Goal: Task Accomplishment & Management: Manage account settings

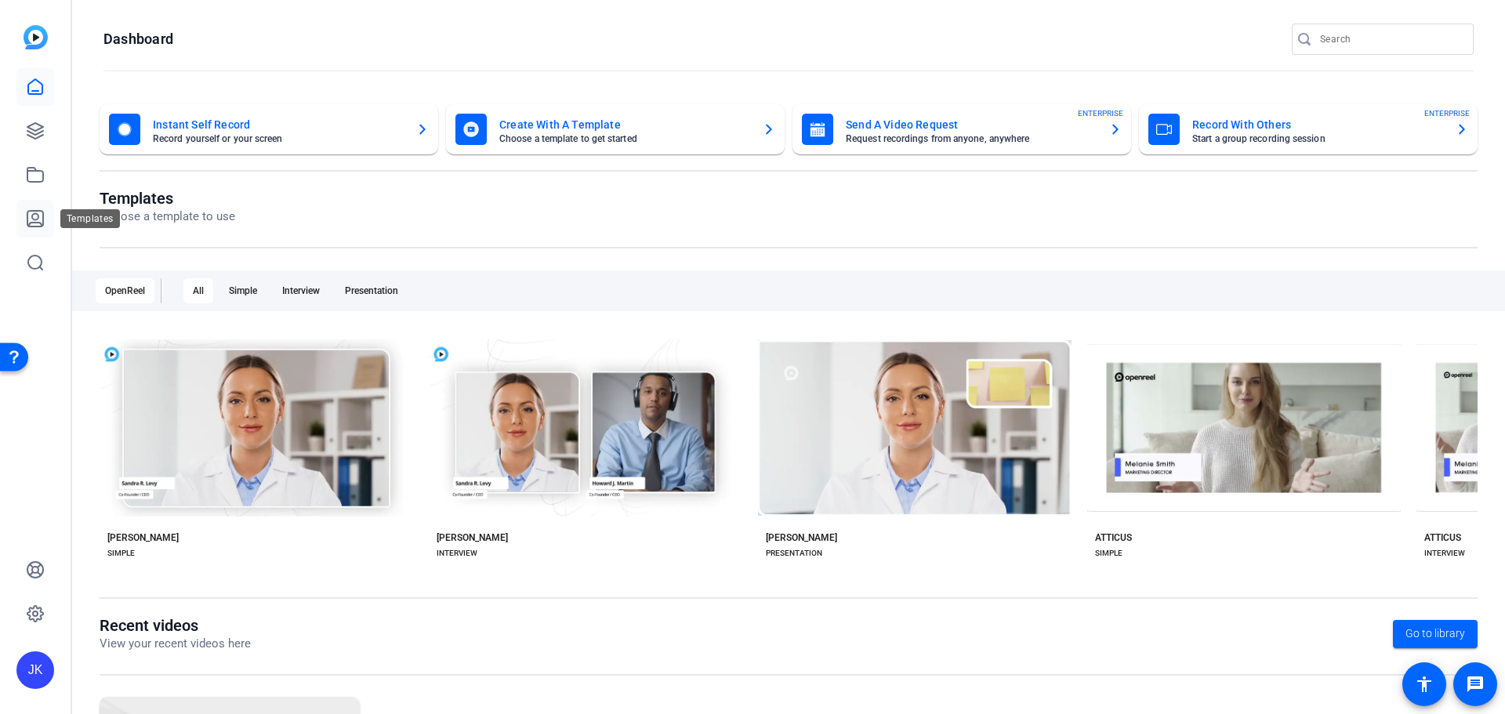
click at [34, 223] on icon at bounding box center [35, 219] width 16 height 16
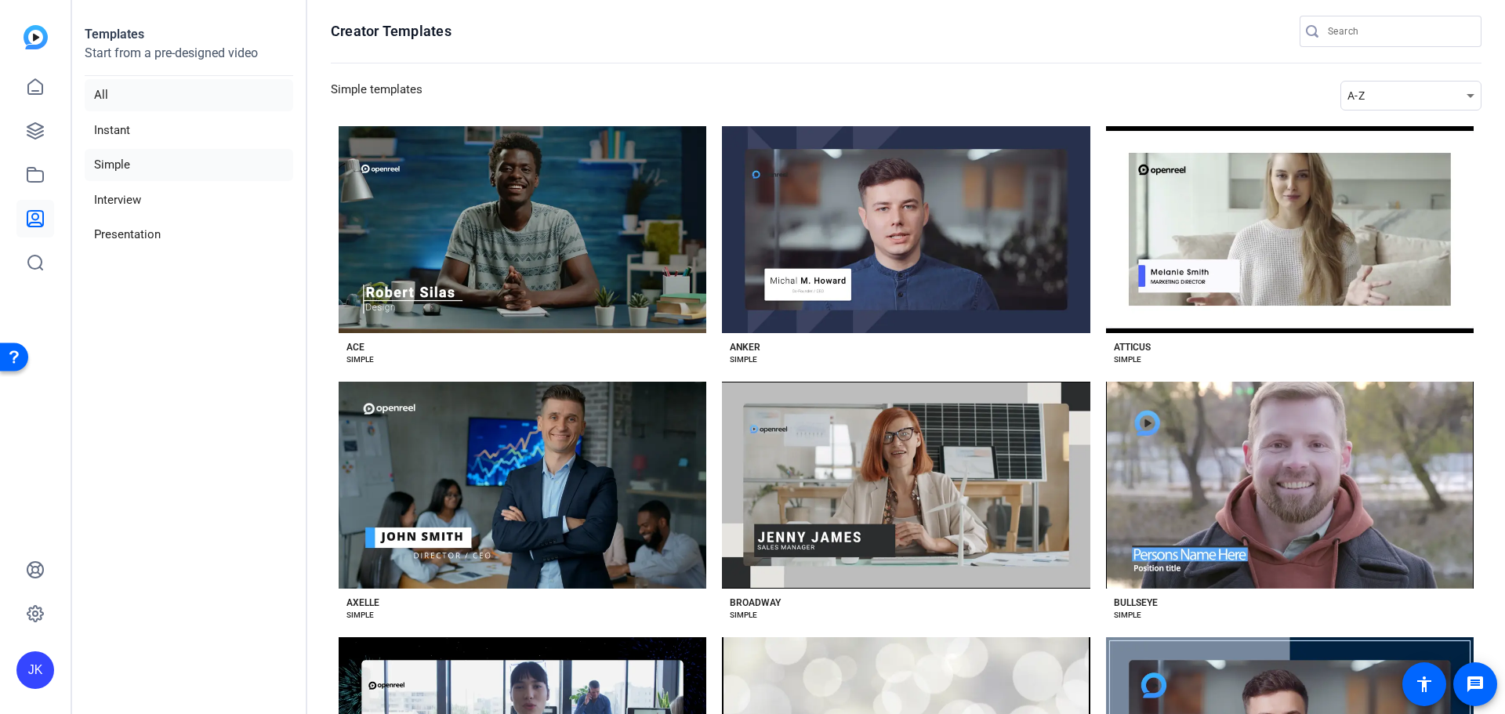
click at [99, 93] on li "All" at bounding box center [189, 95] width 209 height 32
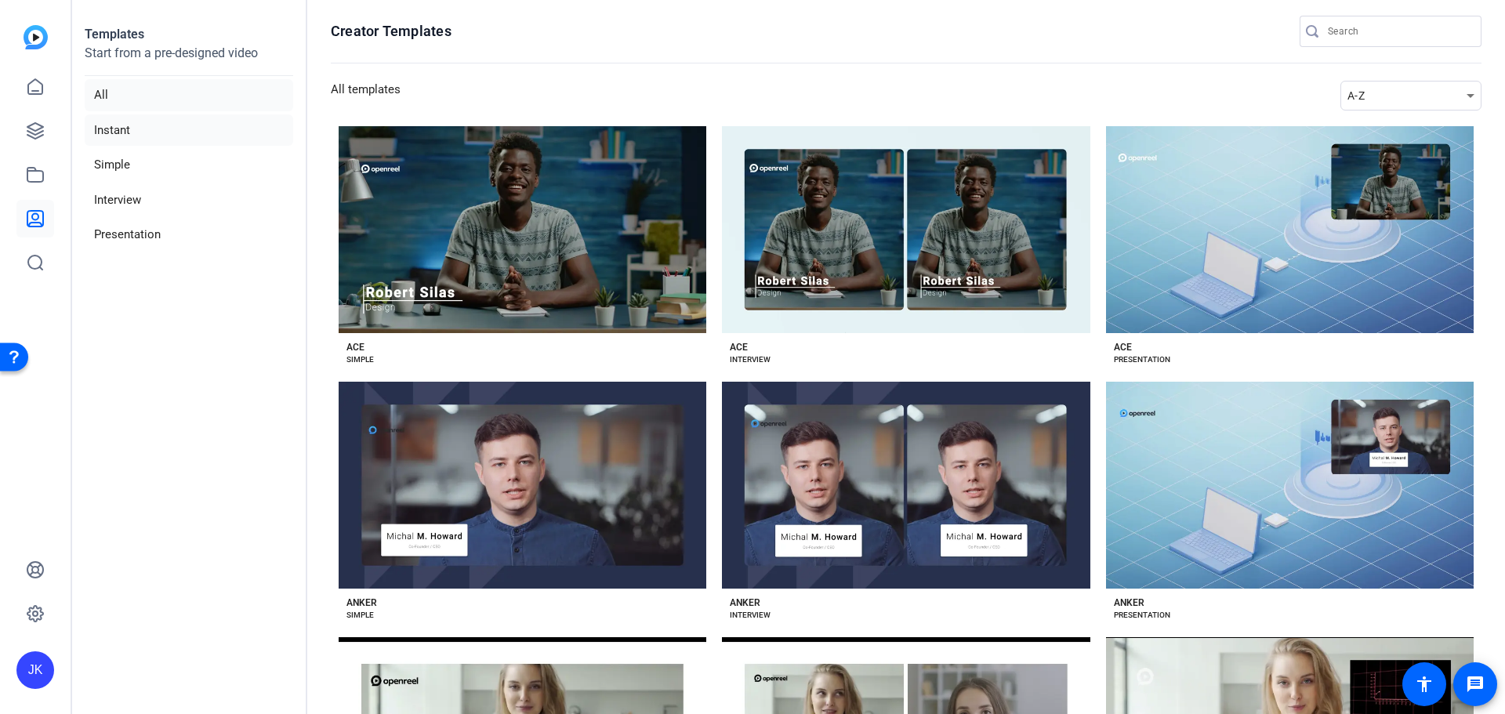
click at [121, 140] on li "Instant" at bounding box center [189, 130] width 209 height 32
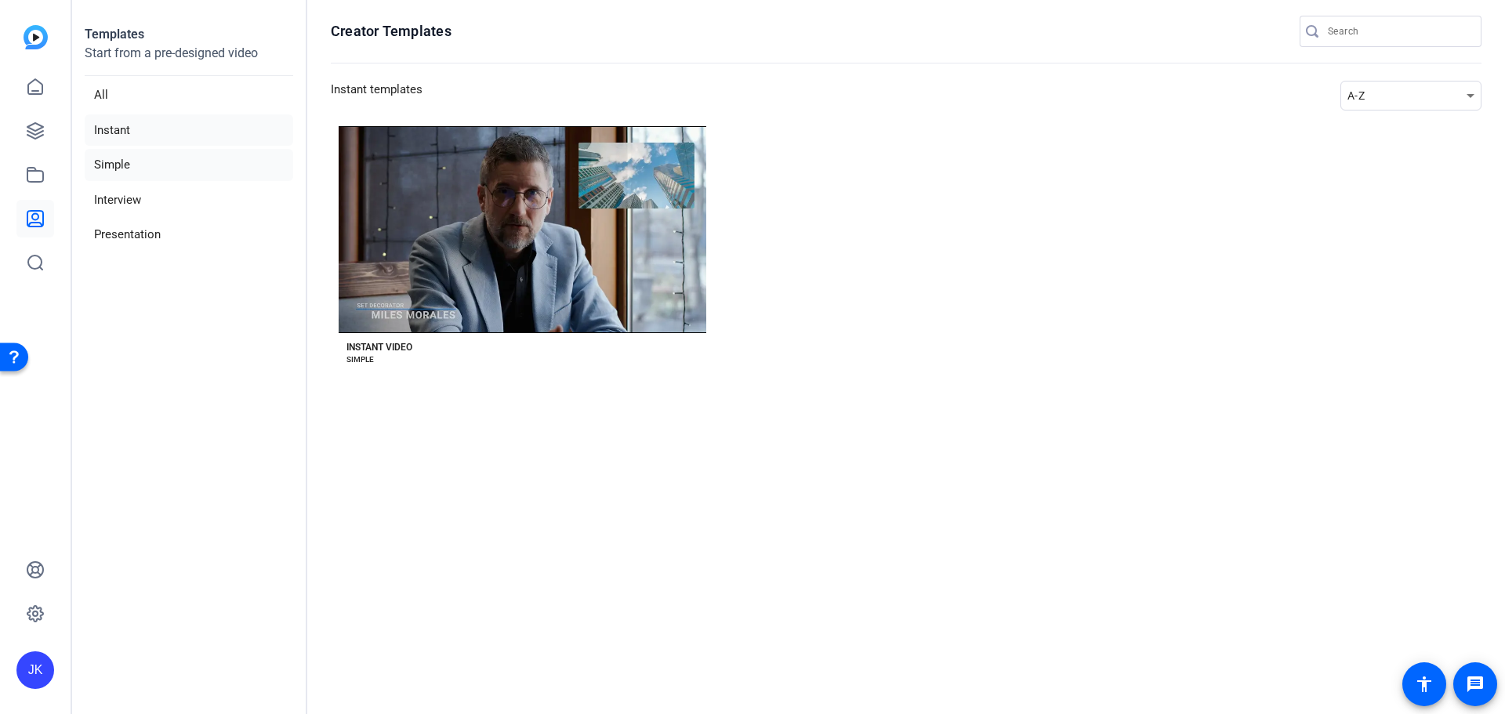
click at [128, 165] on li "Simple" at bounding box center [189, 165] width 209 height 32
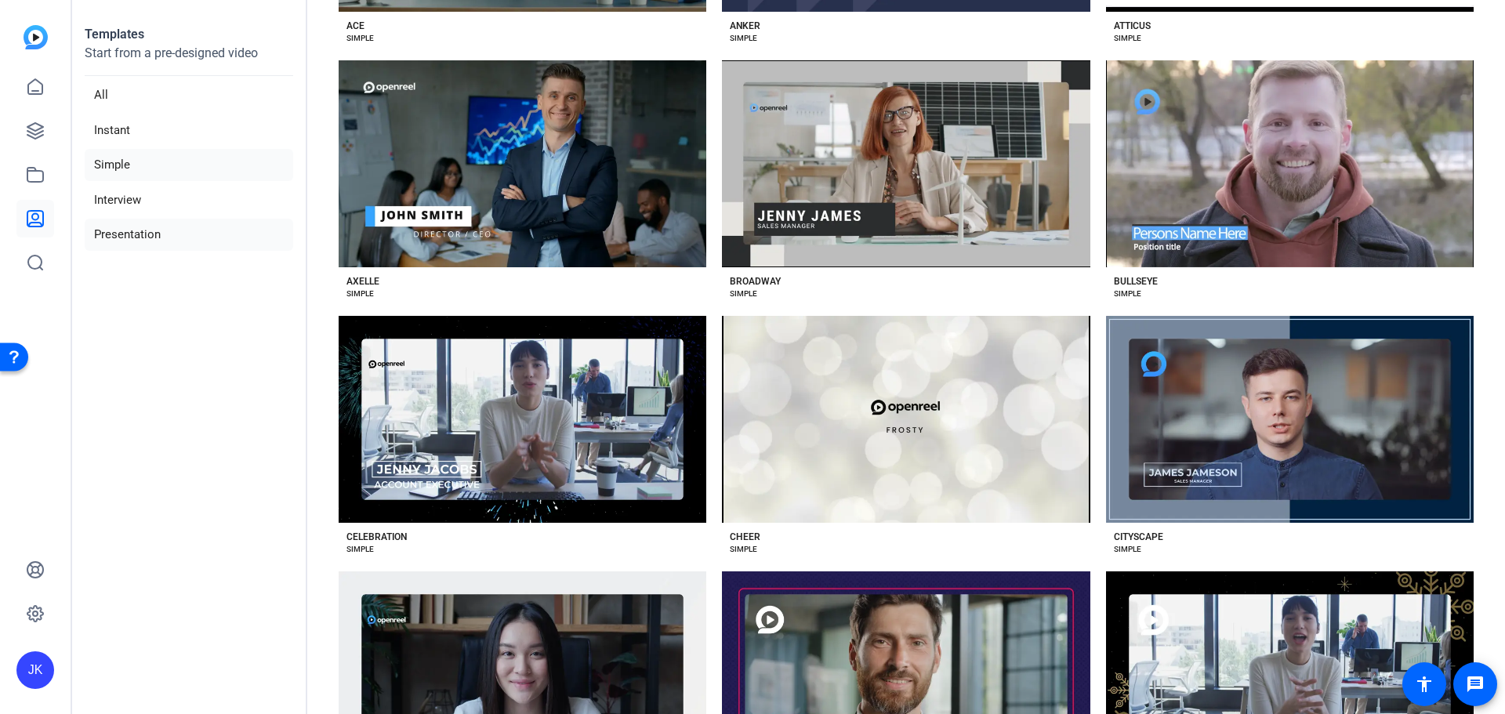
scroll to position [321, 0]
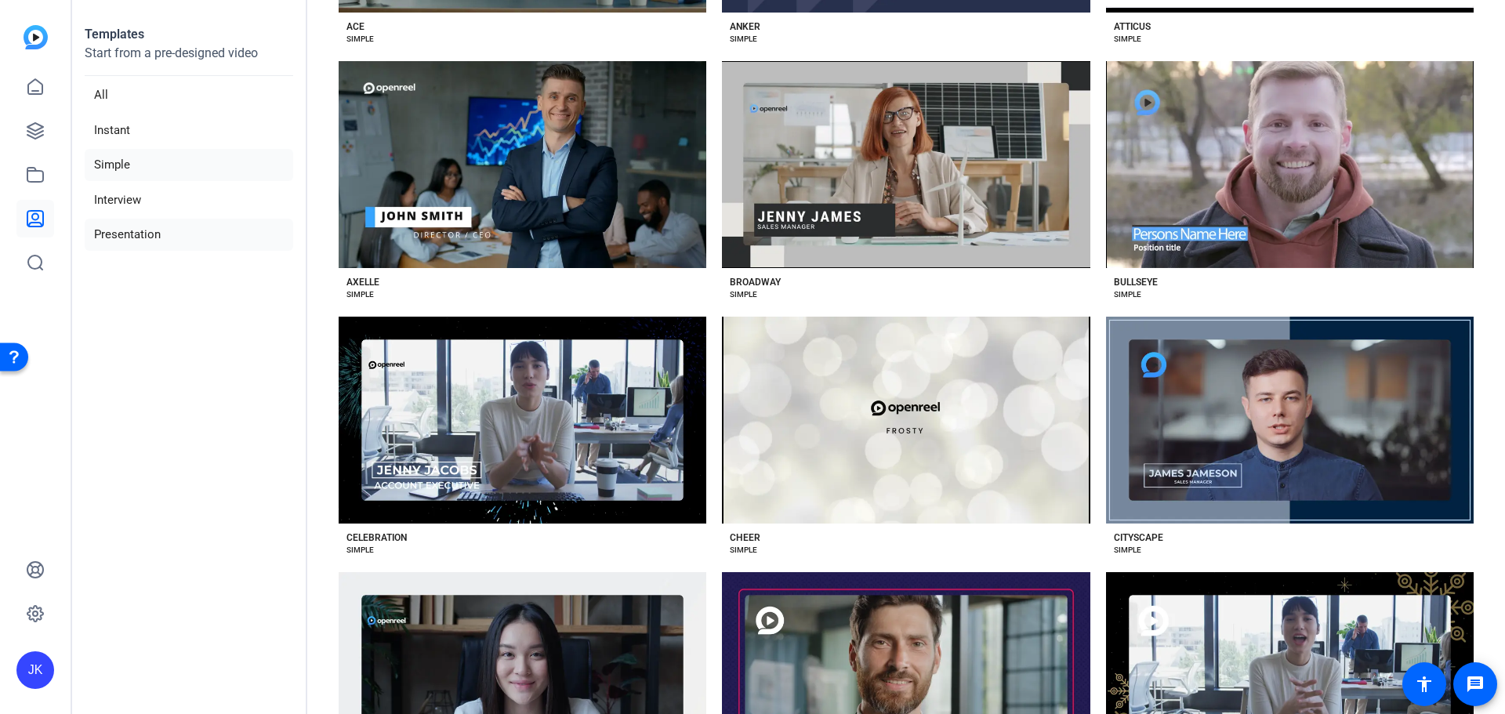
click at [140, 239] on li "Presentation" at bounding box center [189, 235] width 209 height 32
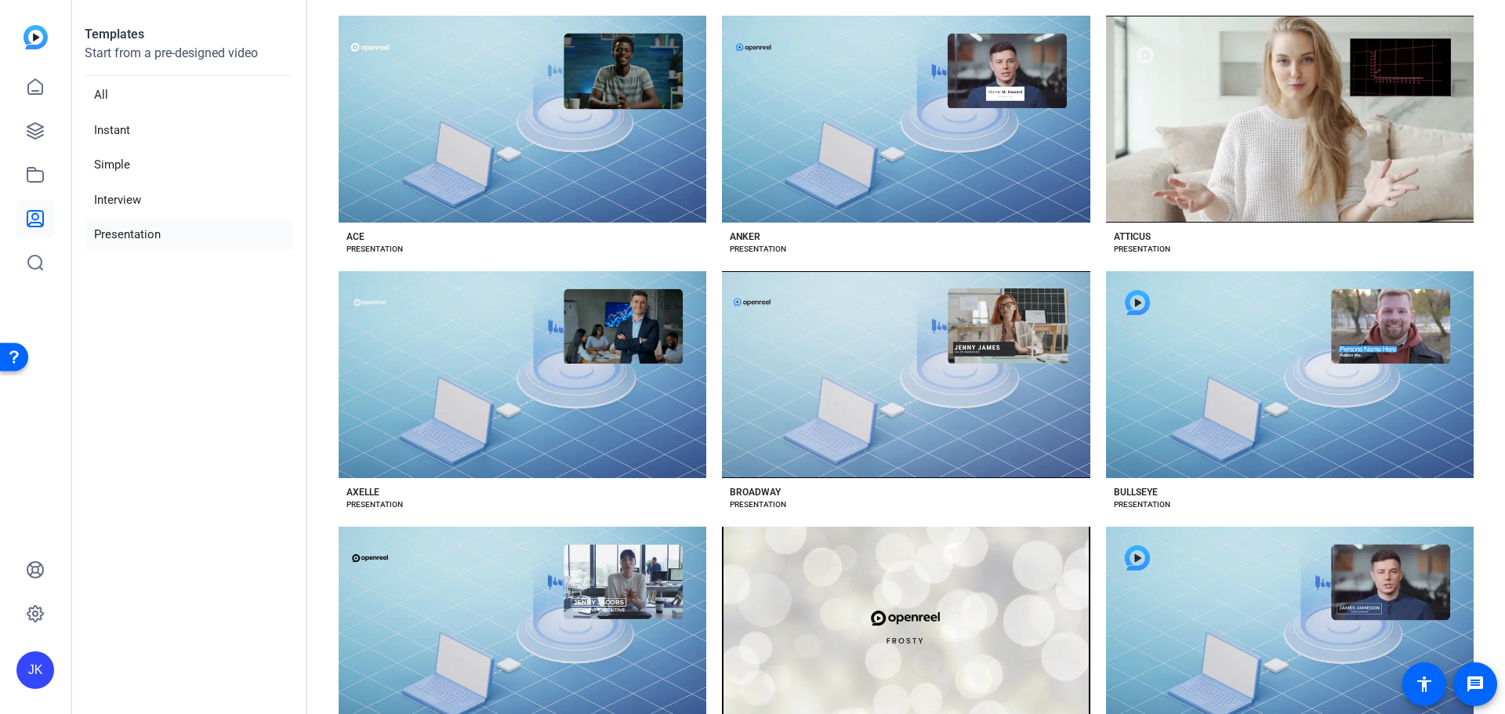
scroll to position [0, 0]
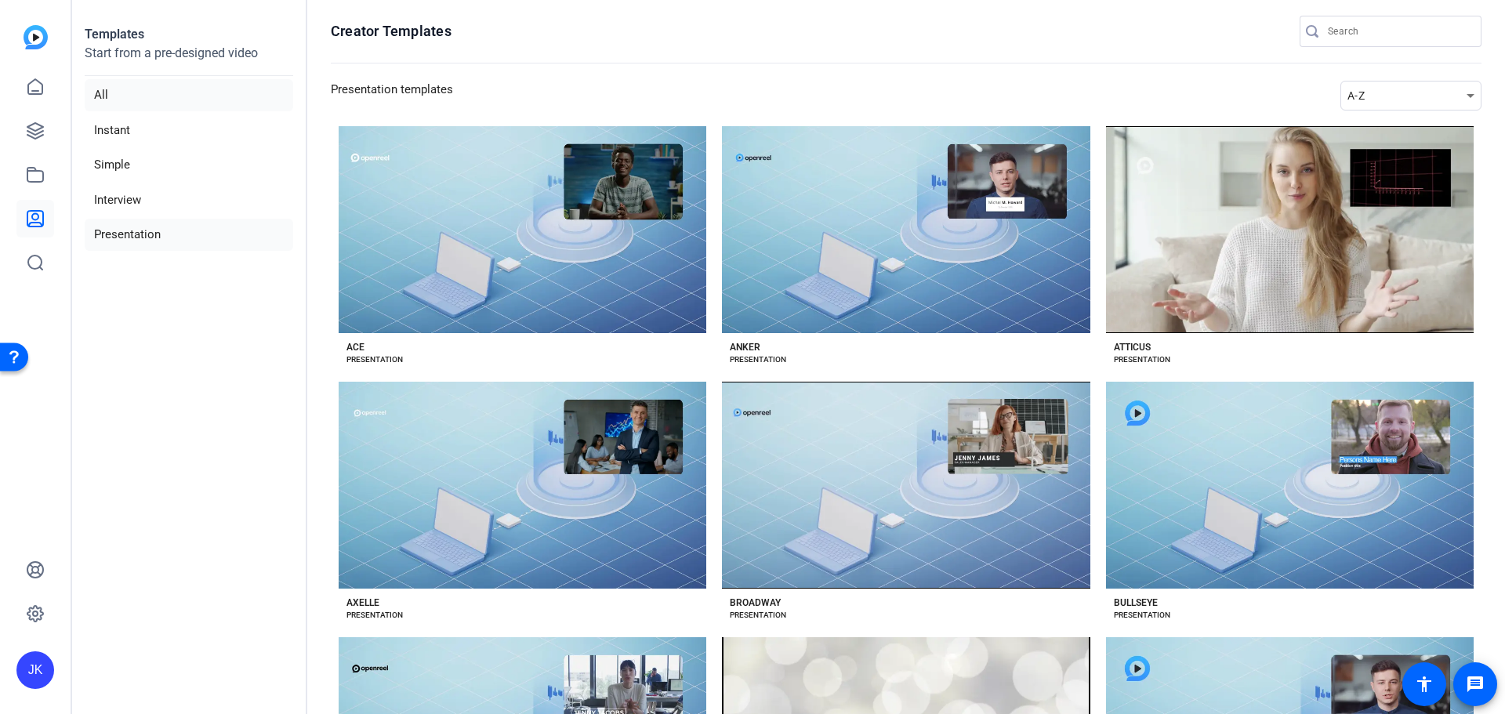
click at [108, 92] on li "All" at bounding box center [189, 95] width 209 height 32
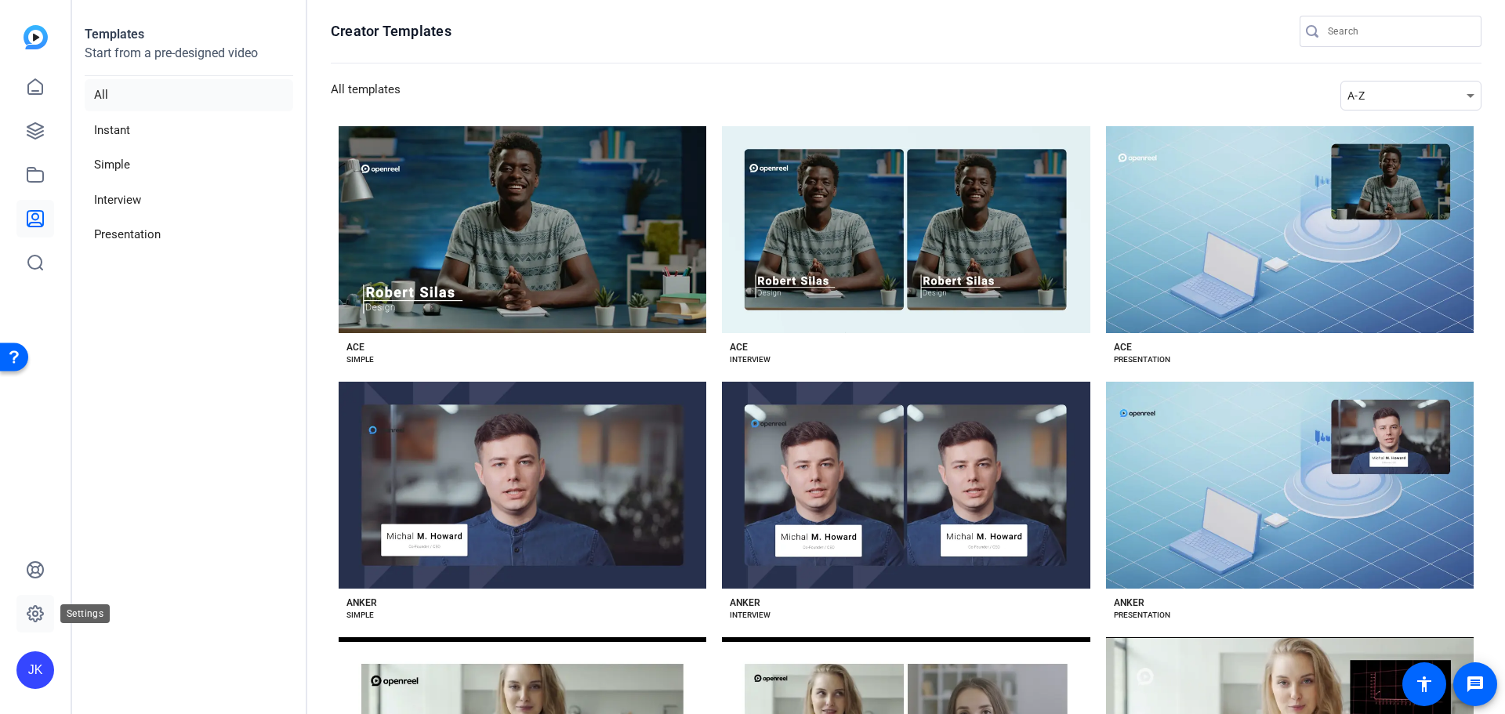
click at [29, 615] on icon at bounding box center [35, 614] width 16 height 16
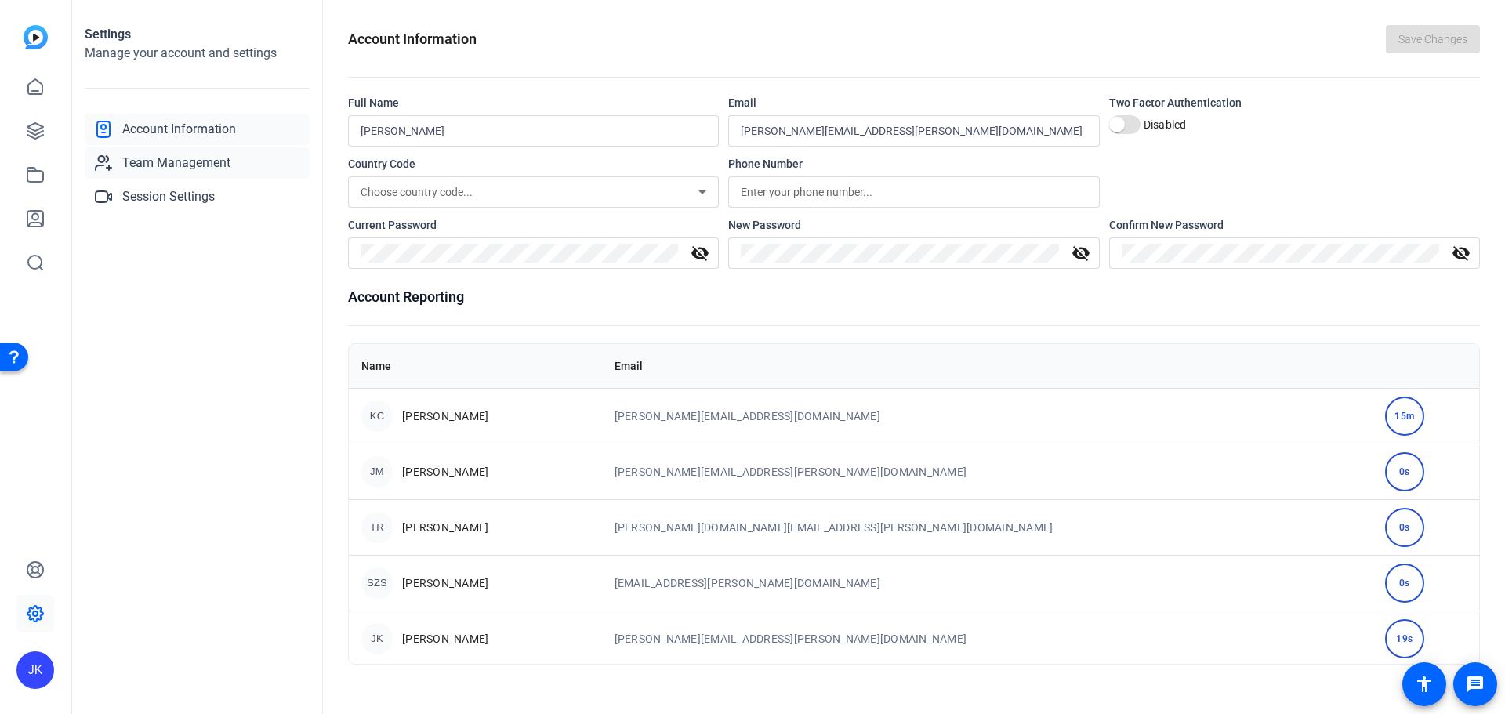
click at [159, 163] on span "Team Management" at bounding box center [176, 163] width 108 height 19
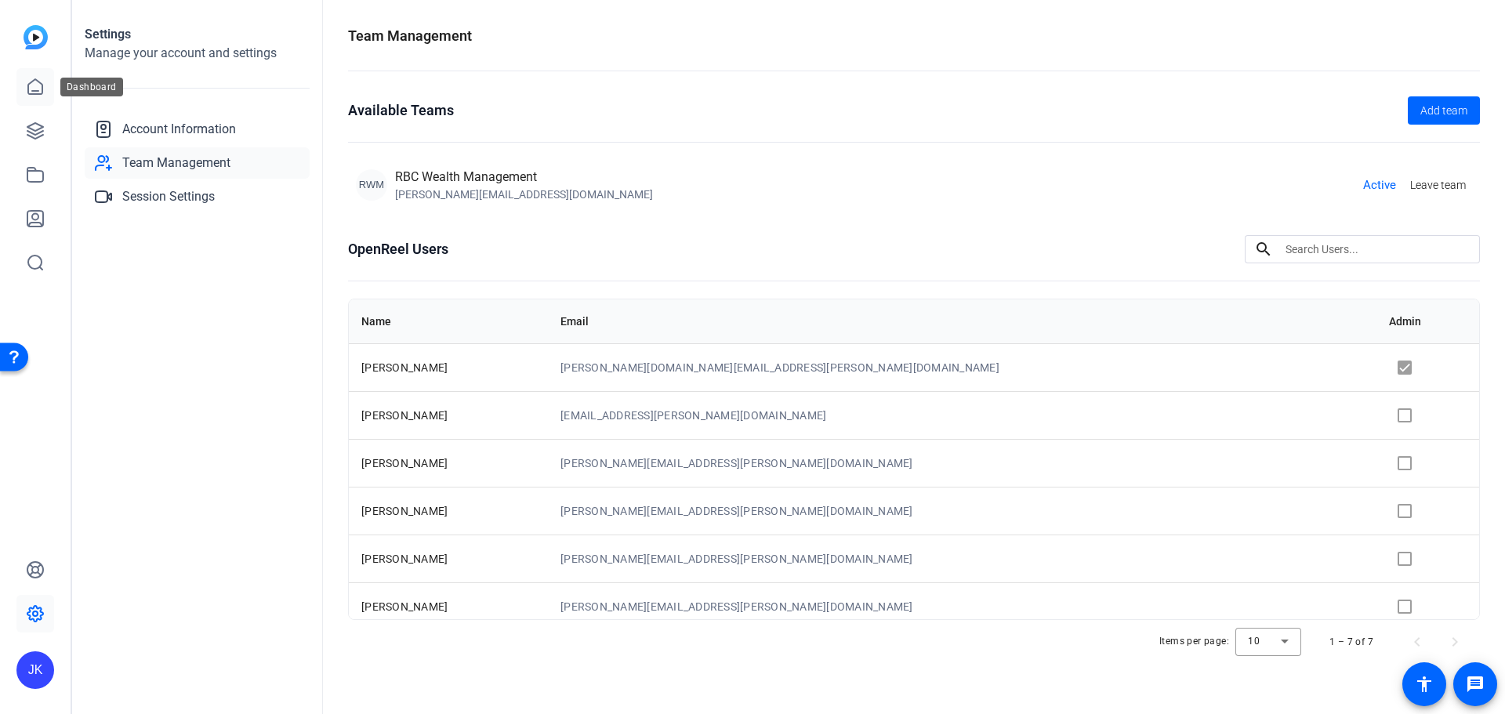
click at [35, 87] on icon at bounding box center [35, 87] width 19 height 19
